Goal: Task Accomplishment & Management: Complete application form

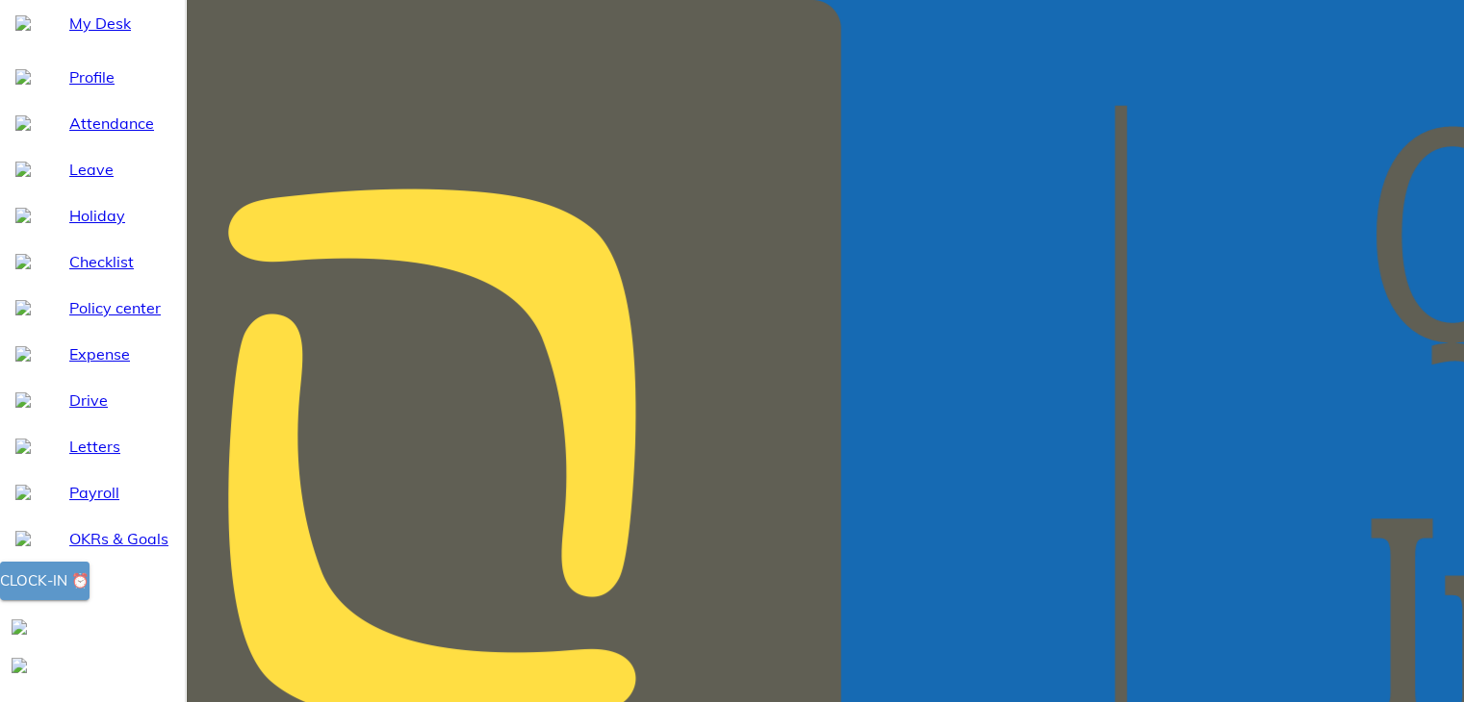
click at [89, 594] on div "Clock-in ⏰" at bounding box center [44, 581] width 89 height 25
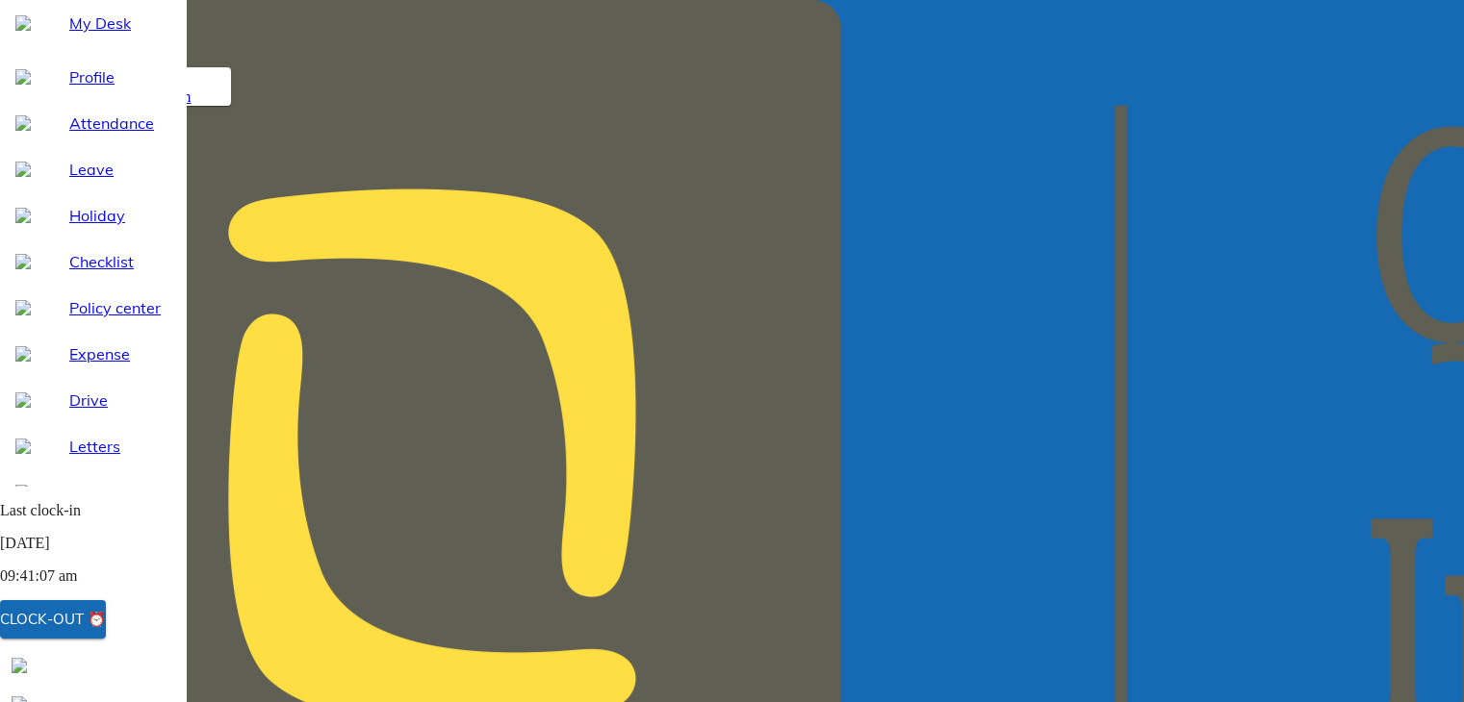
click at [184, 86] on span "Leaves" at bounding box center [161, 77] width 43 height 16
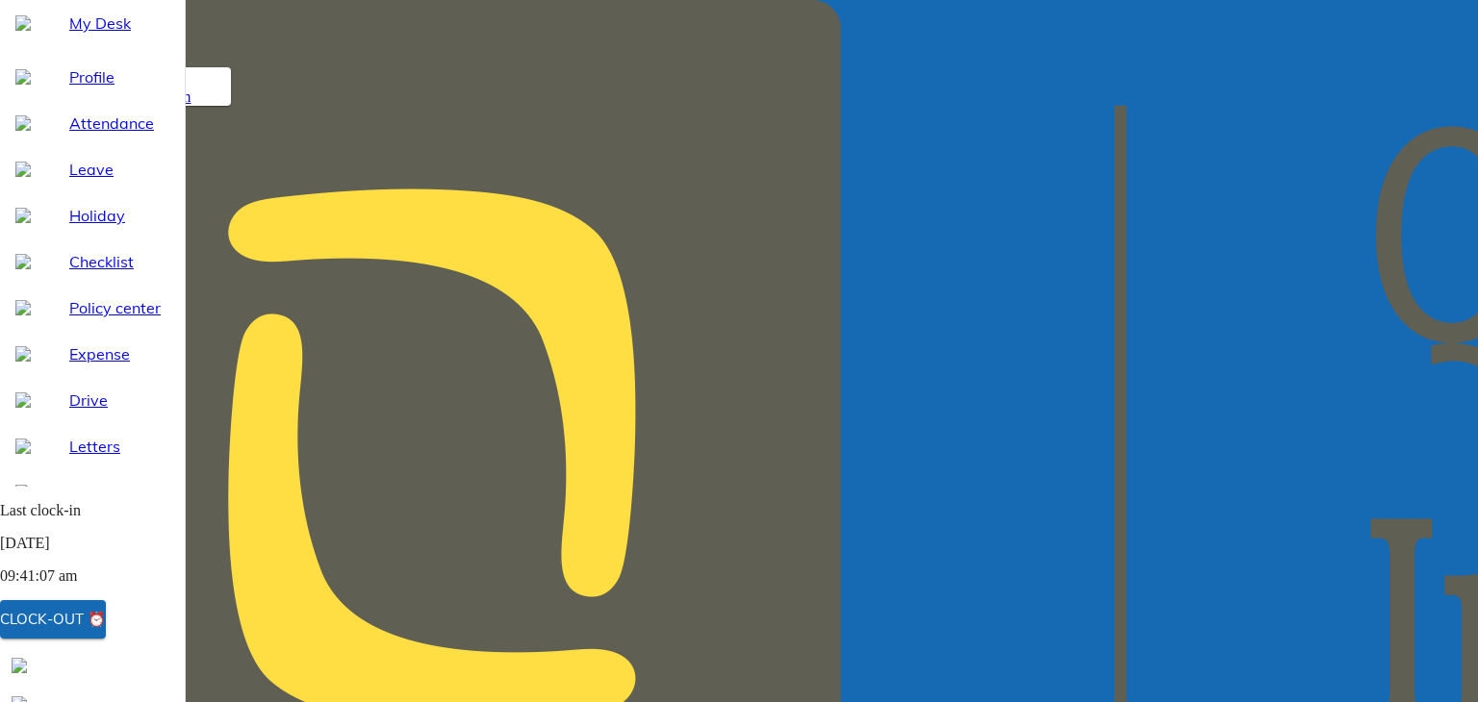
select select "10"
click at [38, 31] on div at bounding box center [42, 22] width 54 height 15
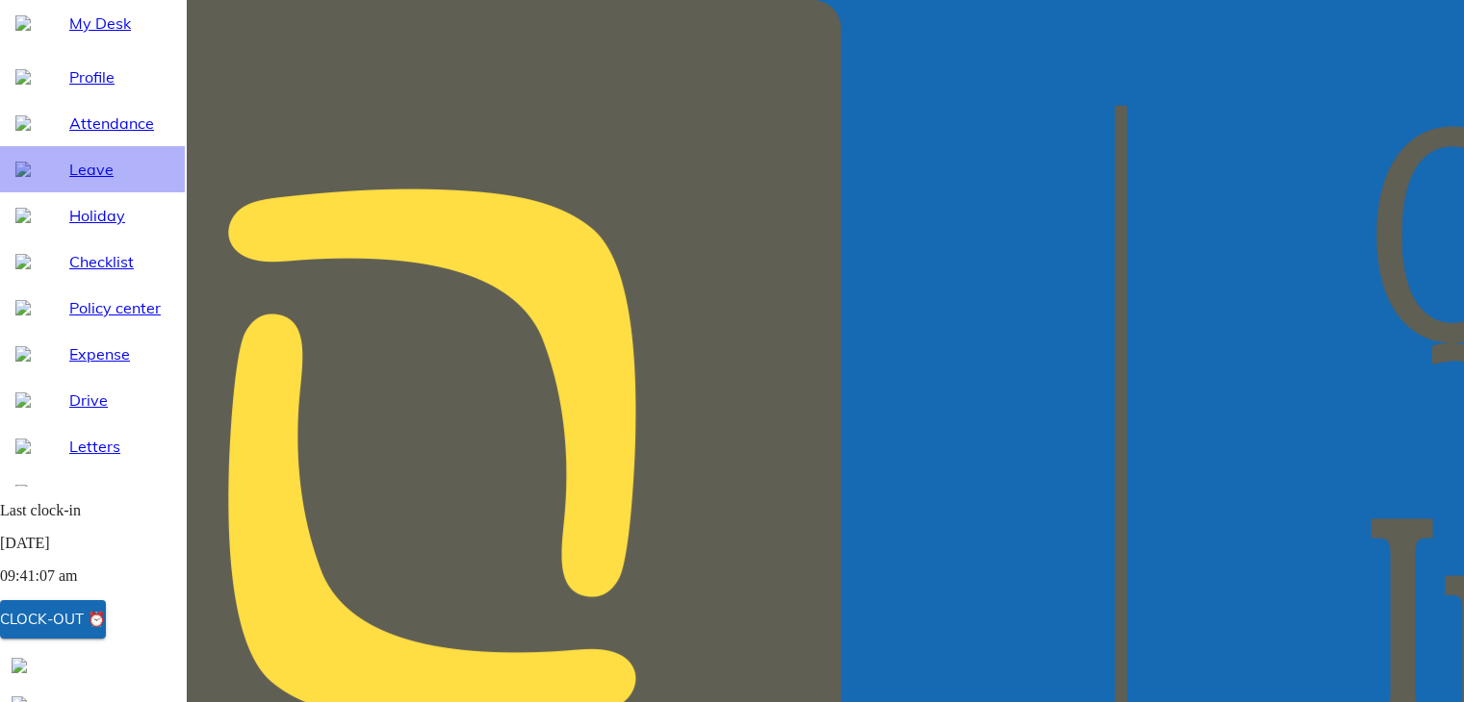
click at [82, 181] on span "Leave" at bounding box center [119, 169] width 100 height 23
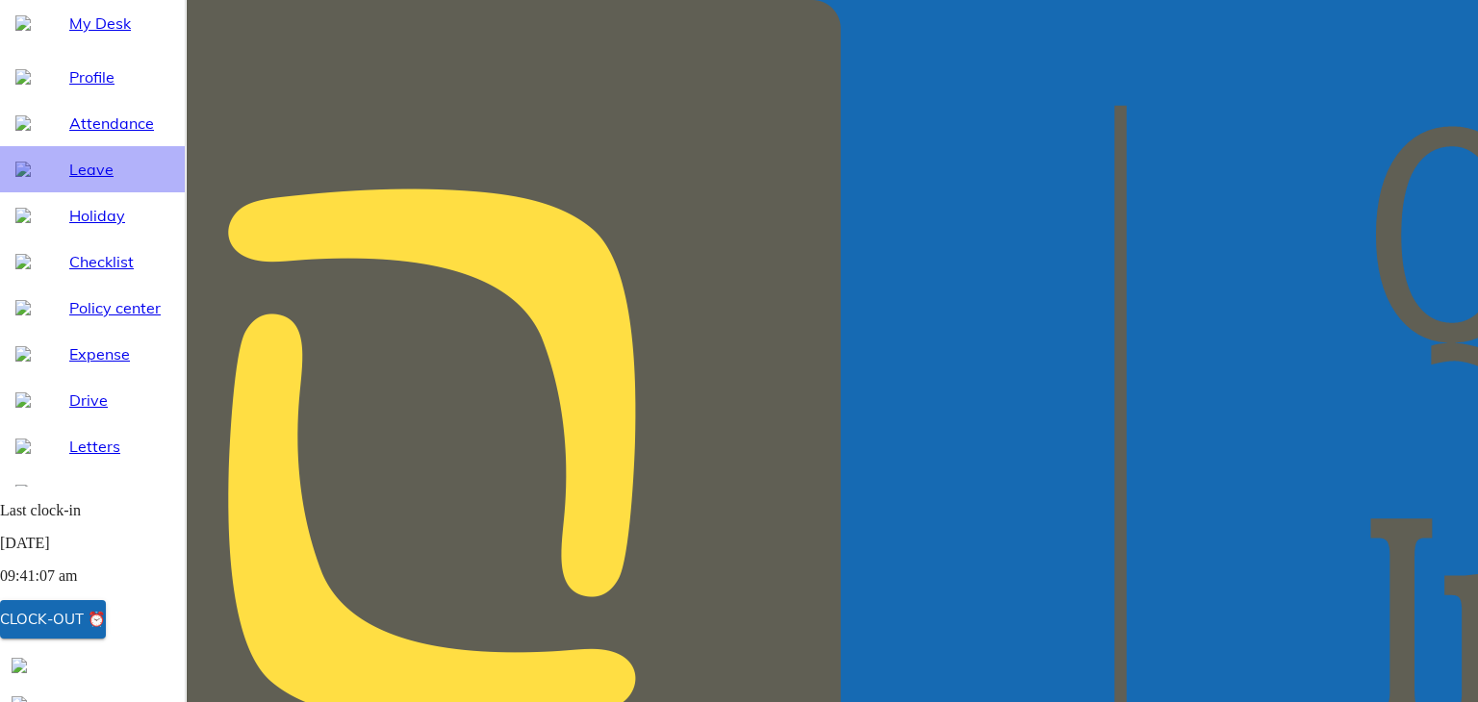
select select "10"
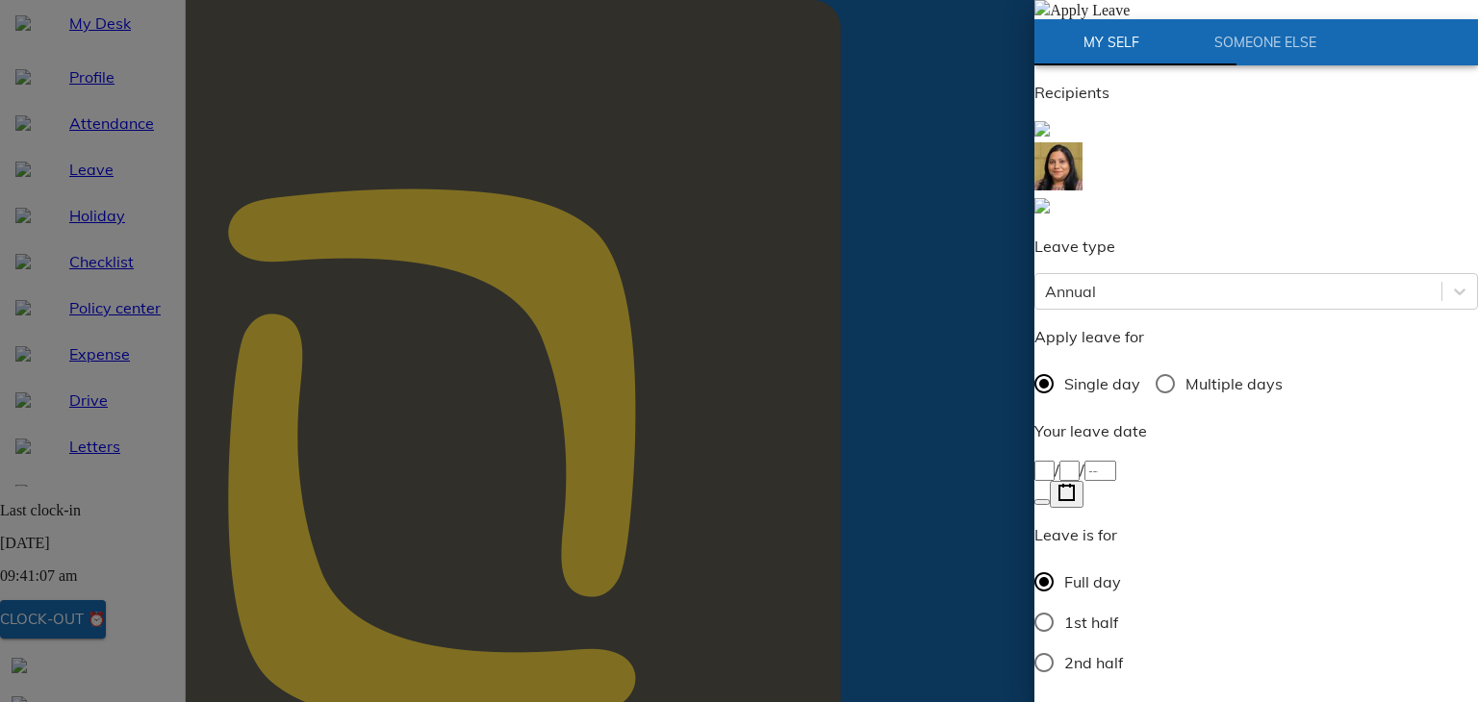
click at [1074, 486] on rect "button" at bounding box center [1066, 493] width 14 height 14
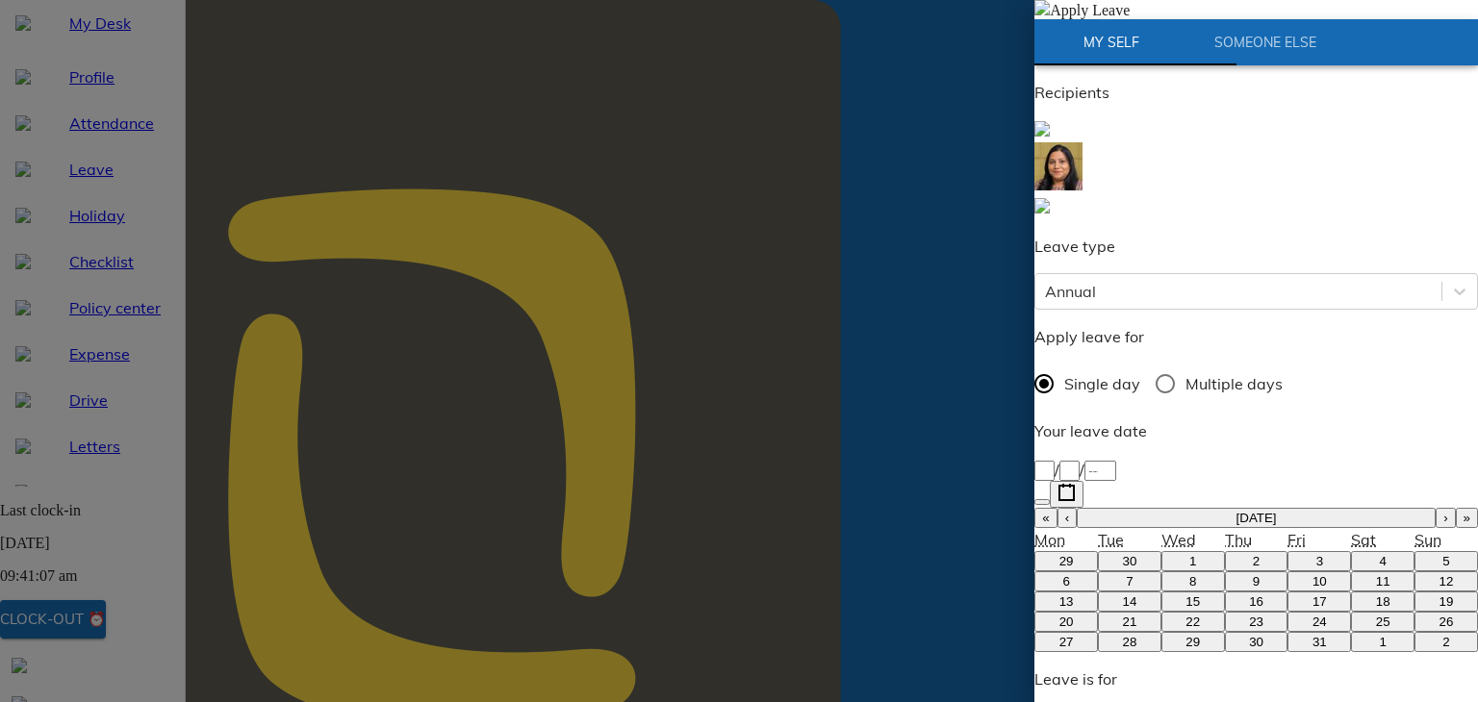
click at [1161, 551] on button "1" at bounding box center [1193, 561] width 64 height 20
type input "2025-10-01"
type input "1"
type input "10"
type input "2025"
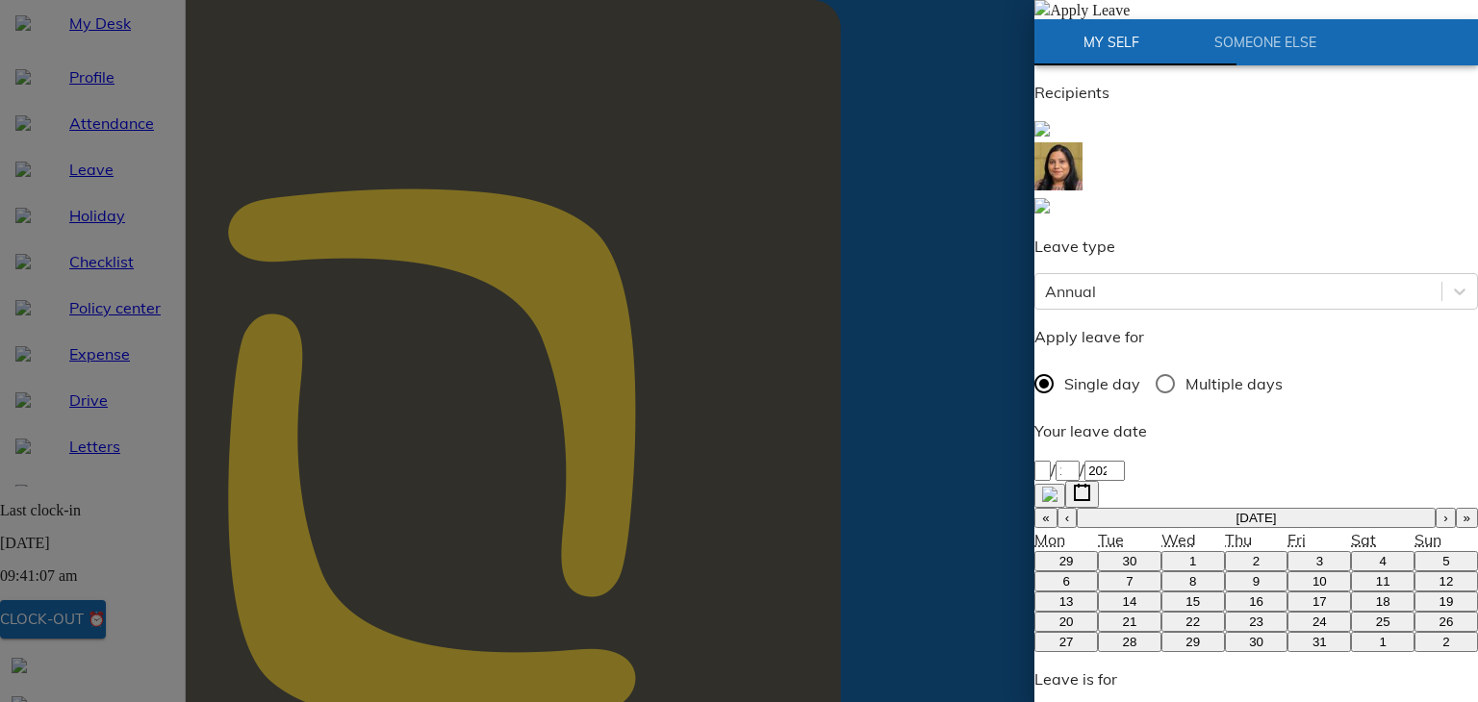
type textarea "P"
type textarea "x"
type textarea "Pe"
type textarea "x"
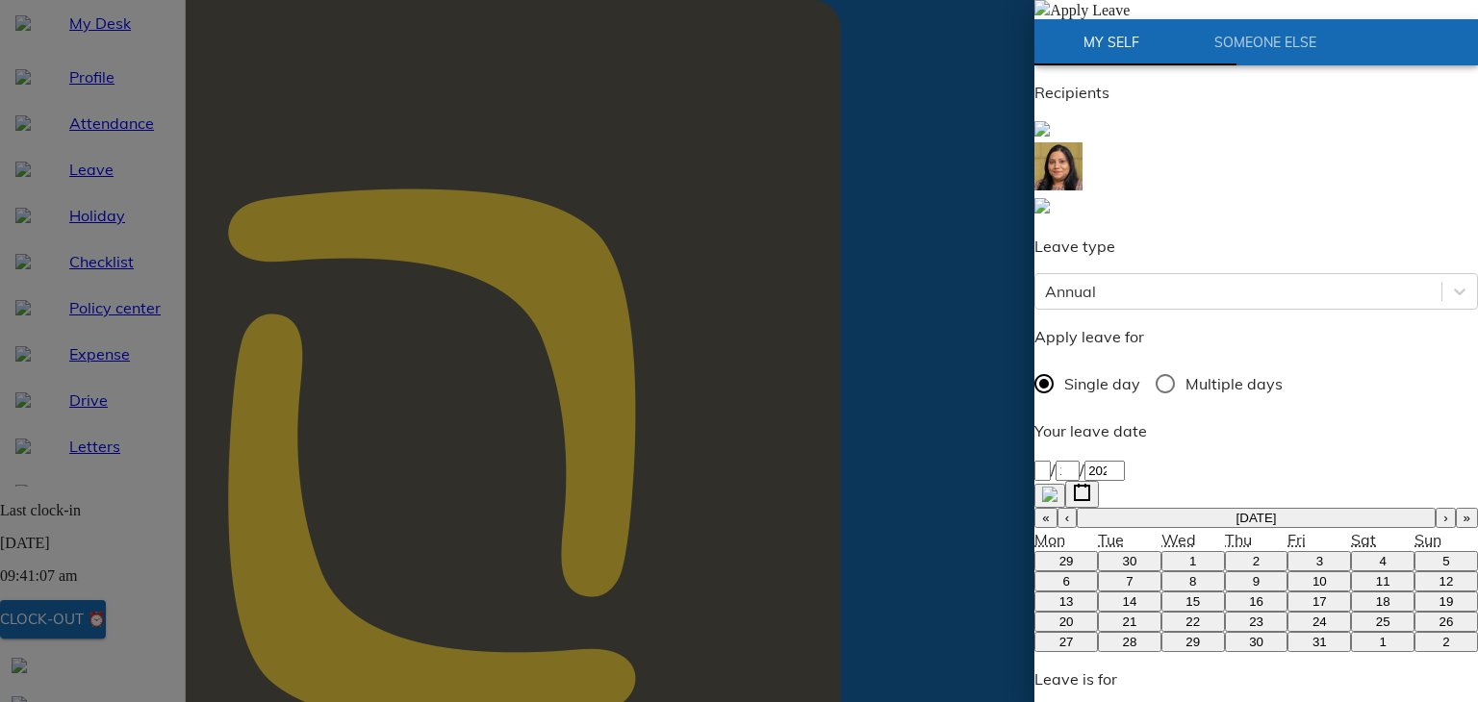
type textarea "Per"
type textarea "x"
type textarea "Pers"
type textarea "x"
type textarea "Perso"
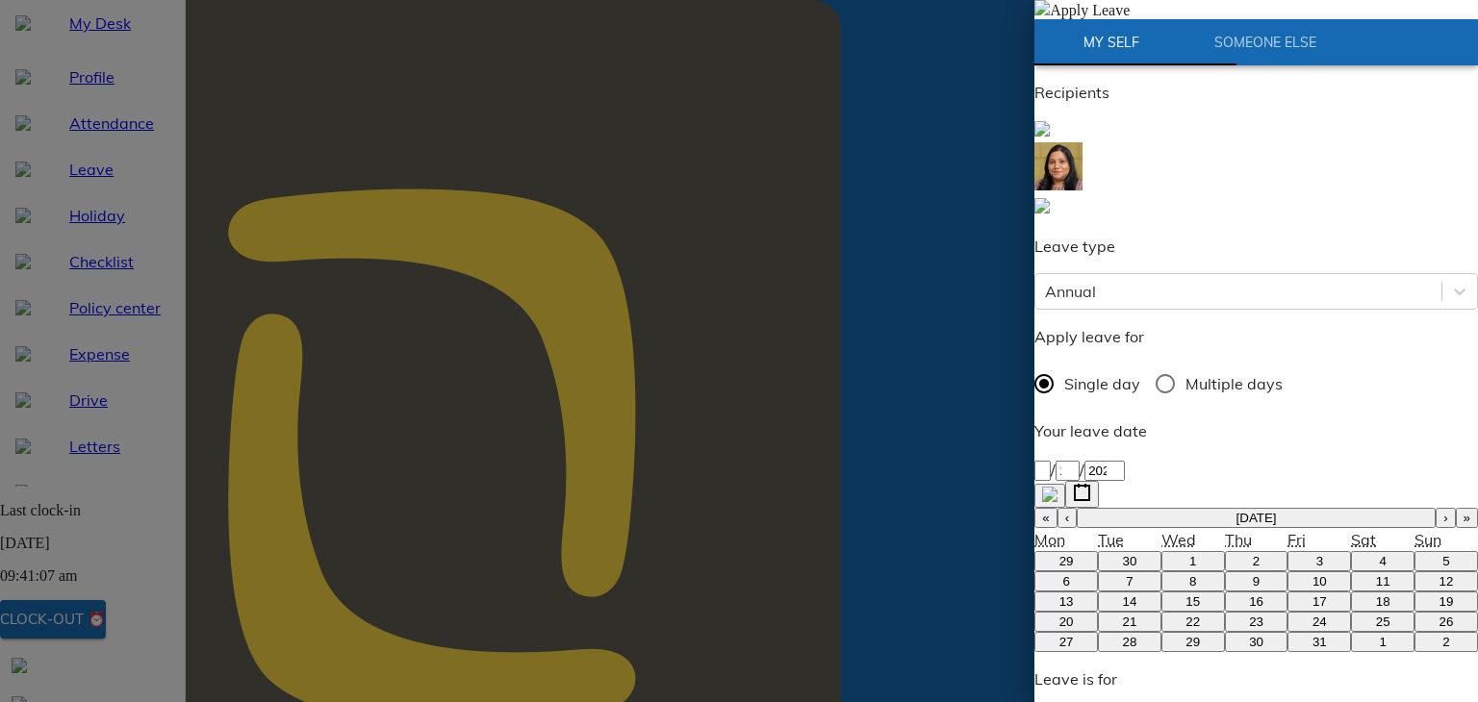
type textarea "x"
type textarea "Person"
type textarea "x"
type textarea "Personl"
type textarea "x"
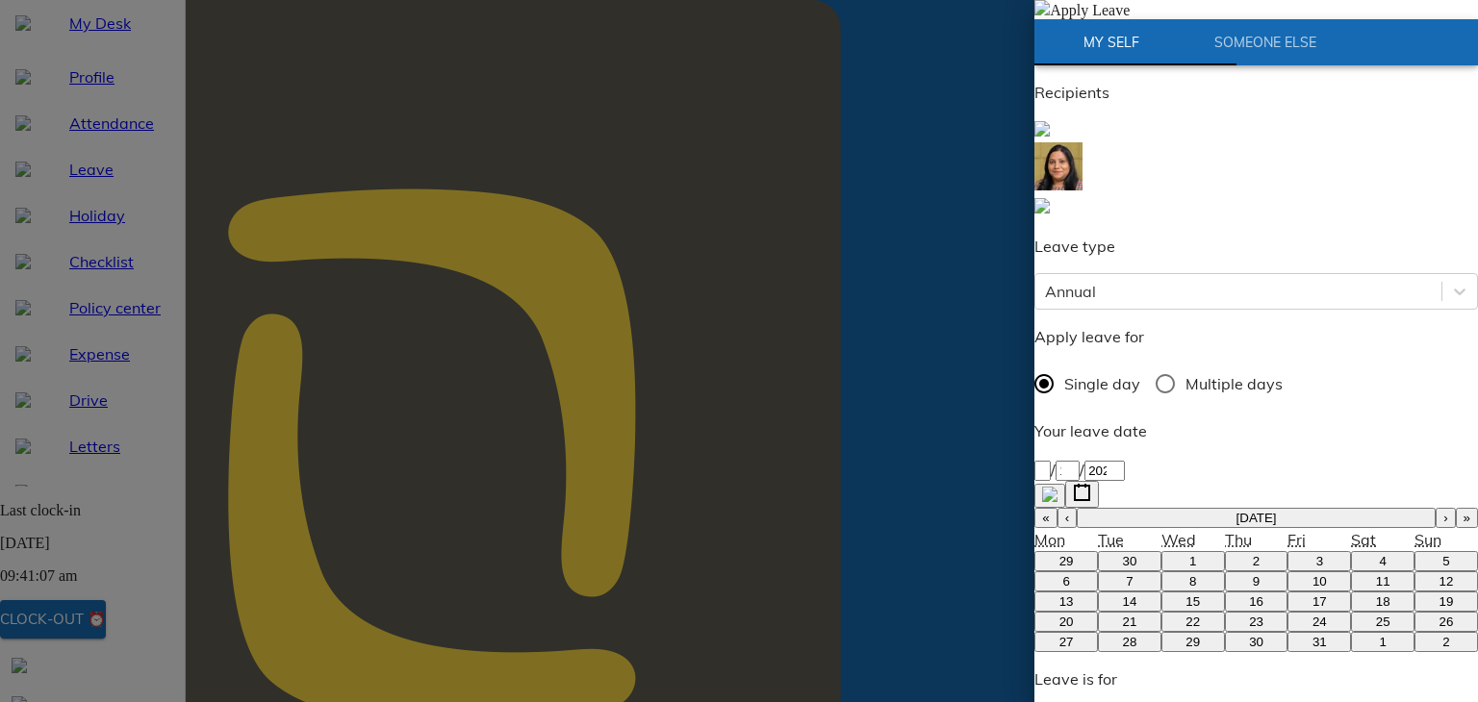
type textarea "Person"
type textarea "x"
type textarea "Persona"
type textarea "x"
type textarea "Personal"
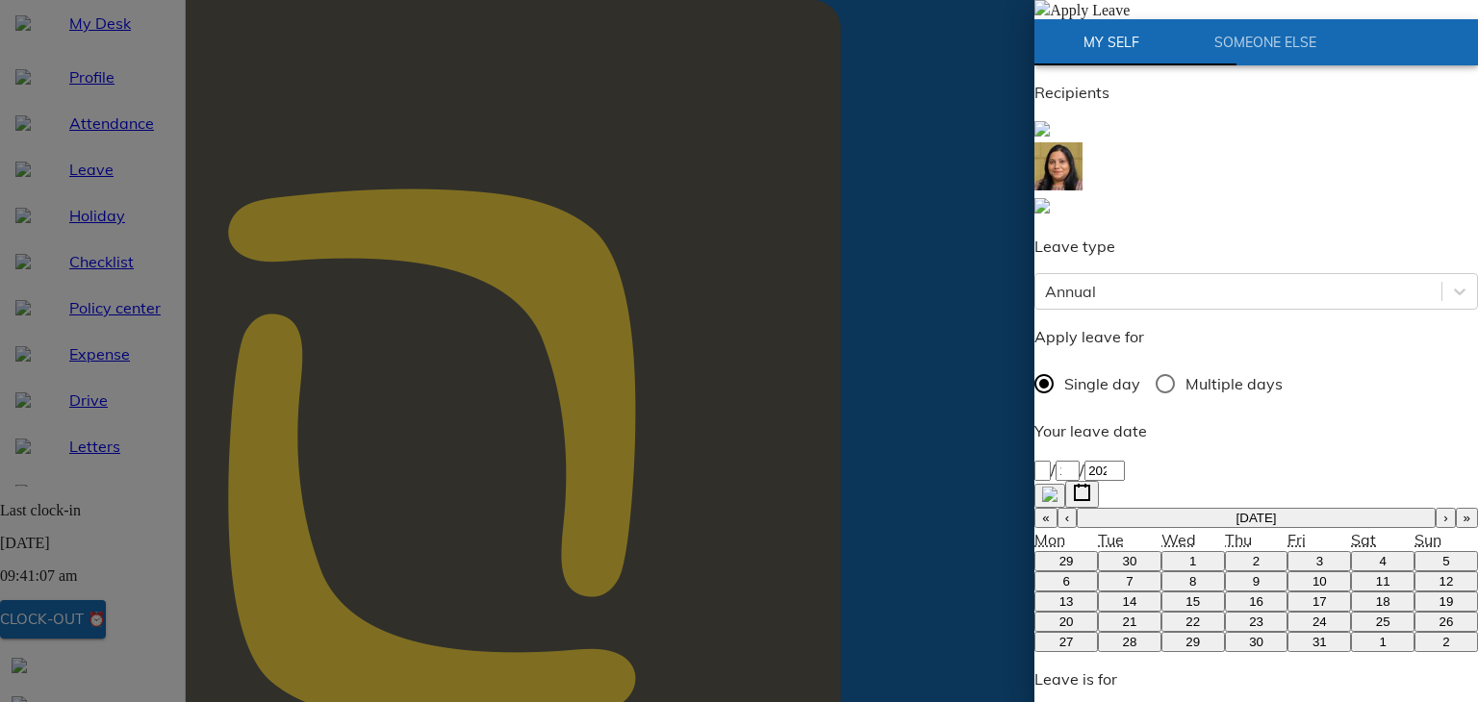
type textarea "x"
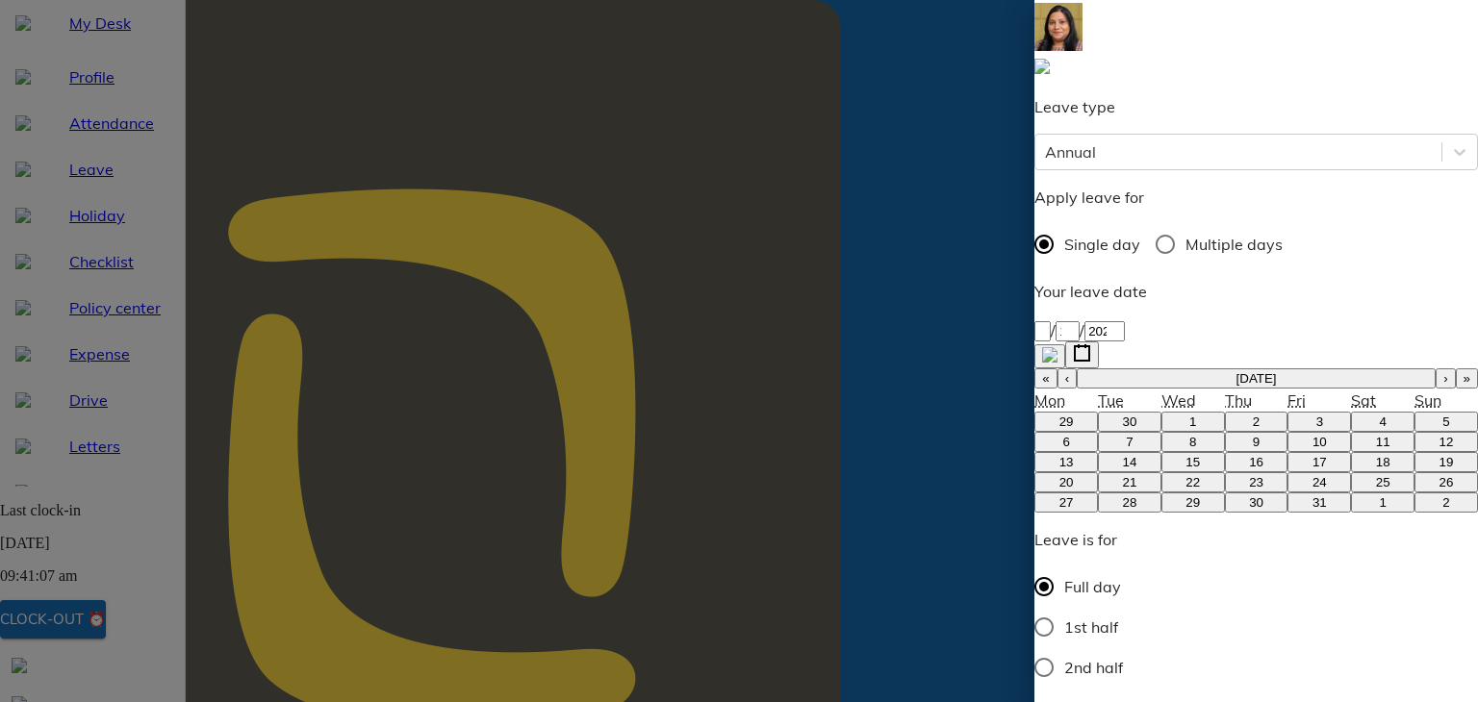
type textarea "Personal"
type textarea "x"
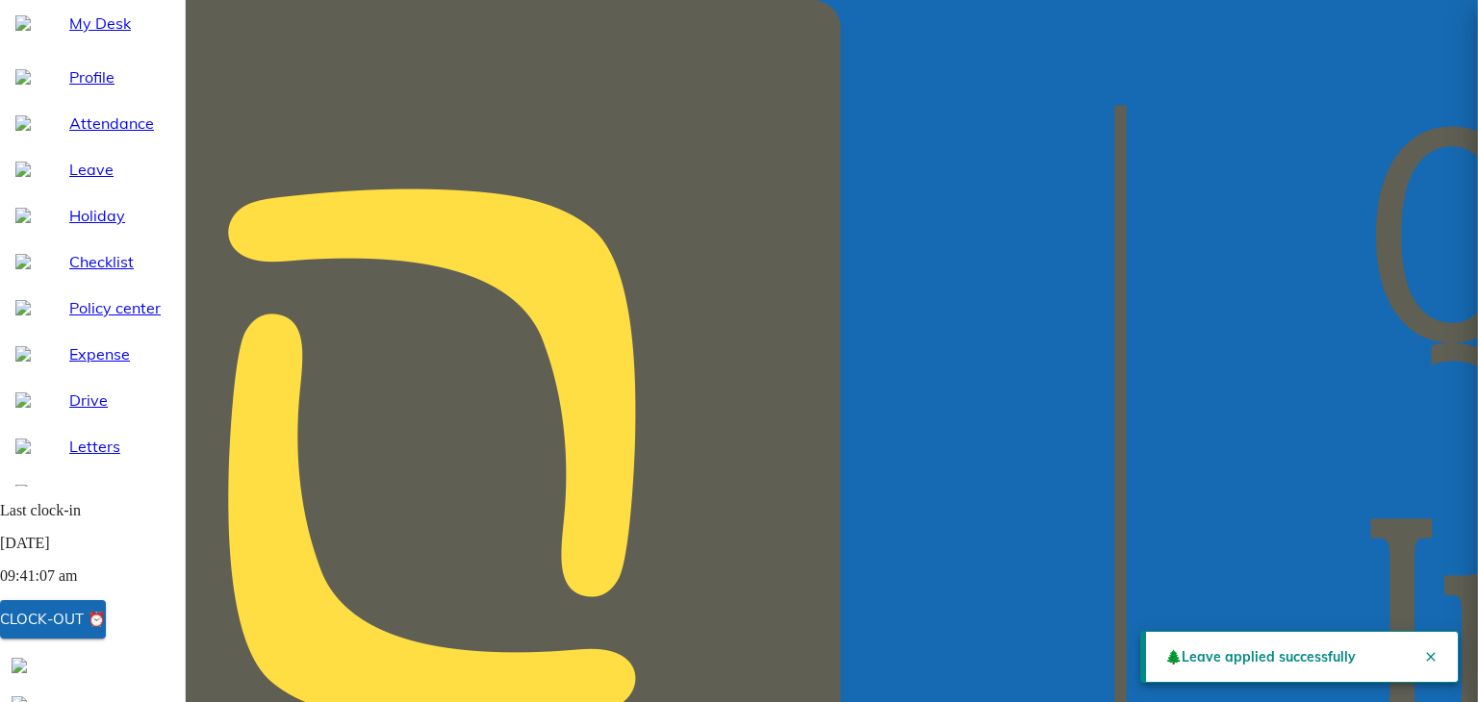
scroll to position [29, 0]
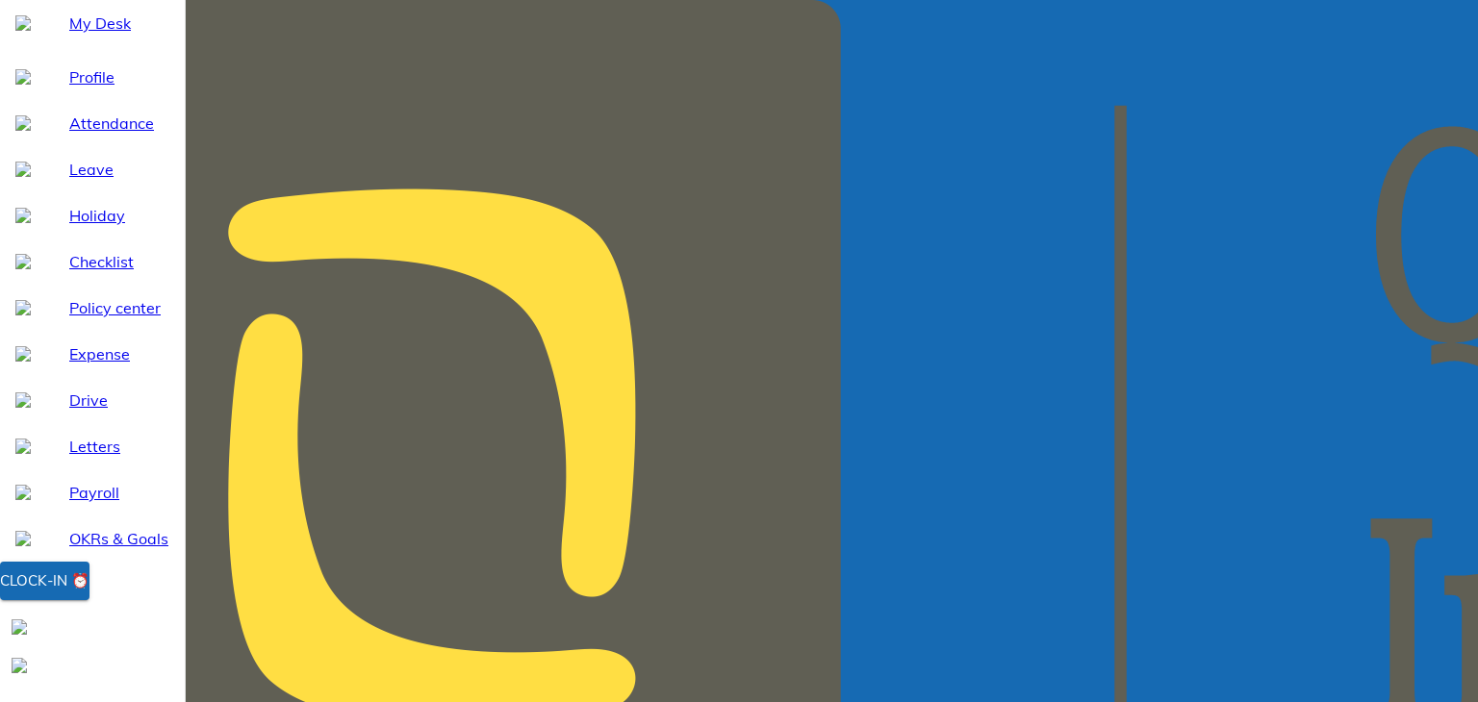
select select "10"
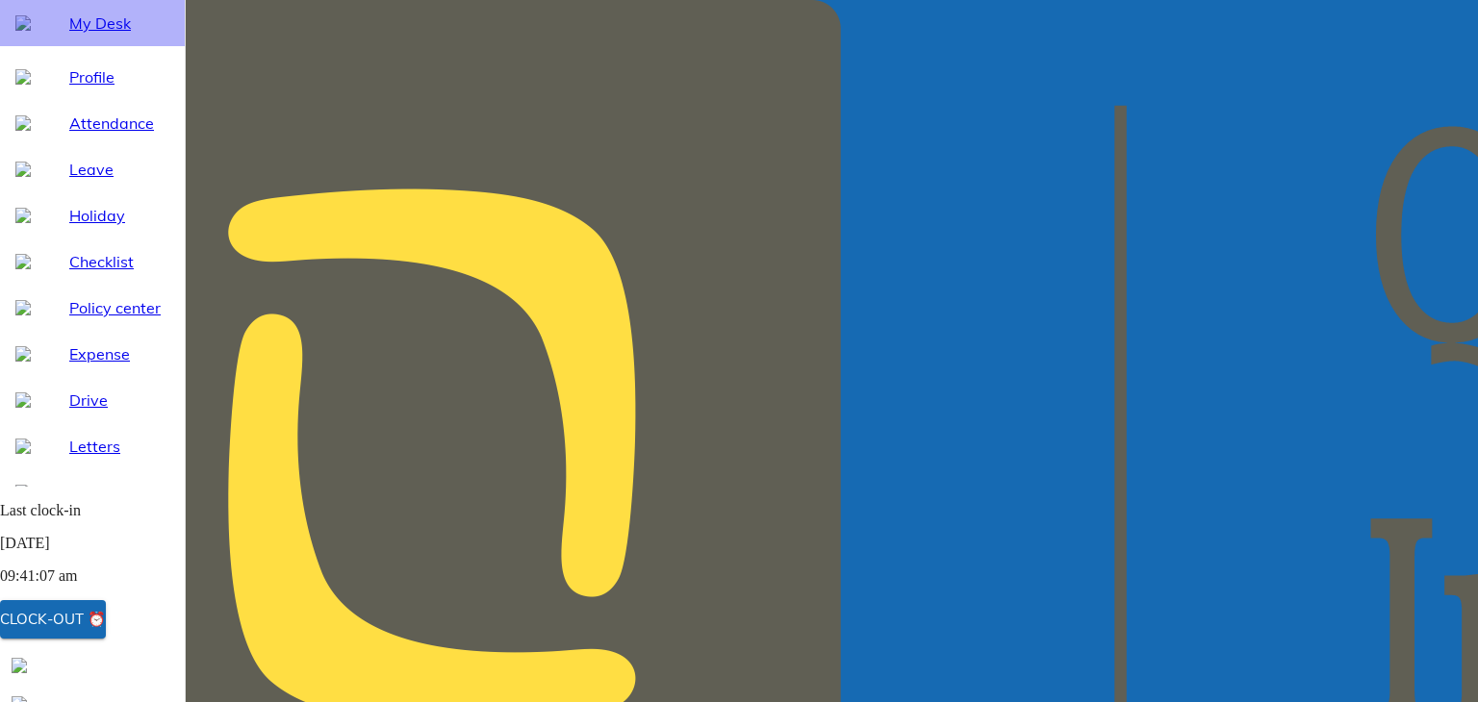
click at [75, 46] on div "My Desk" at bounding box center [92, 23] width 185 height 46
